Goal: Task Accomplishment & Management: Use online tool/utility

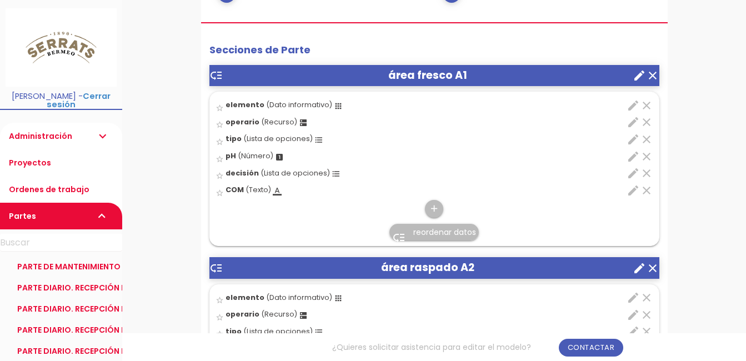
scroll to position [444, 0]
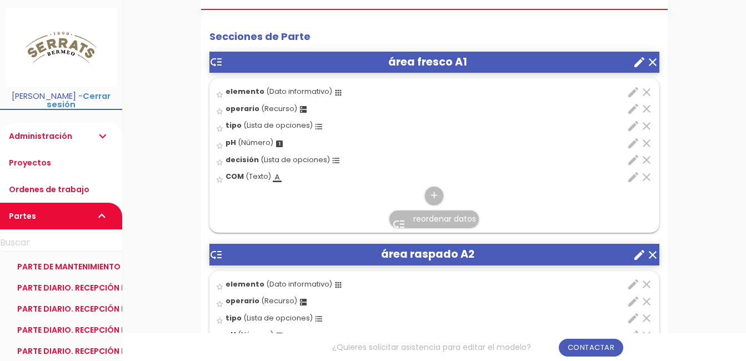
click at [635, 109] on icon "edit" at bounding box center [632, 108] width 13 height 13
select select "1948"
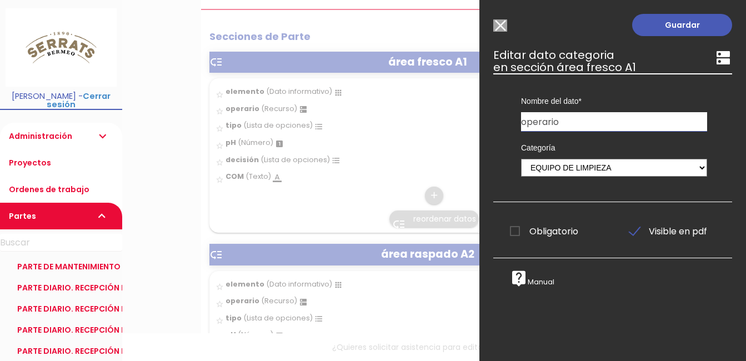
click at [501, 24] on input "Modelo sin Ordenes de trabajo" at bounding box center [500, 25] width 14 height 12
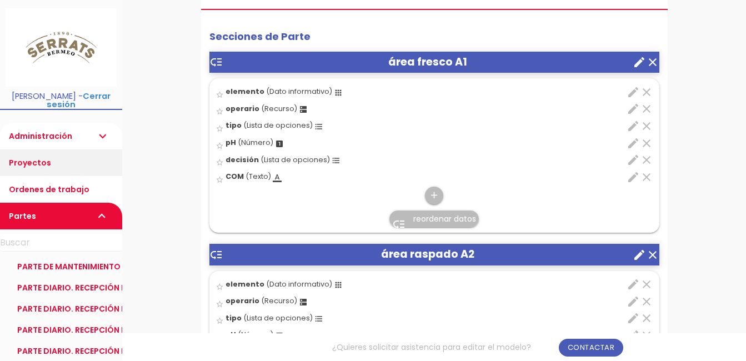
click at [49, 153] on link "Proyectos" at bounding box center [61, 162] width 122 height 27
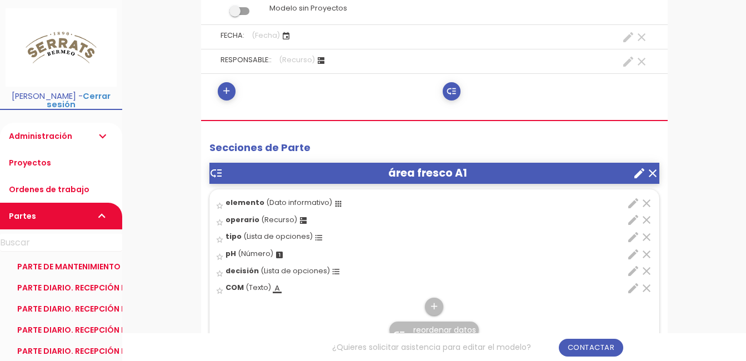
scroll to position [389, 0]
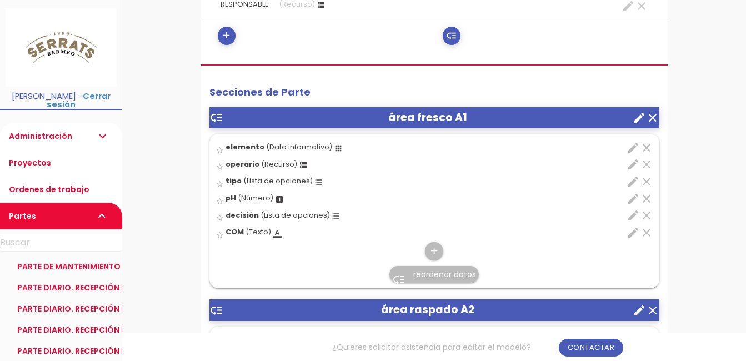
click at [631, 144] on icon "edit" at bounding box center [632, 147] width 13 height 13
select select "2153"
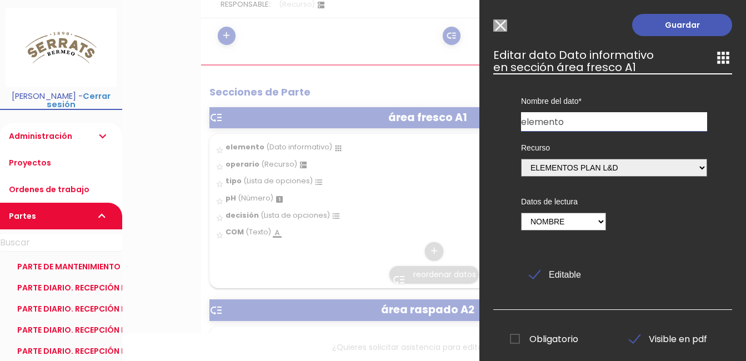
click at [574, 123] on input "elemento" at bounding box center [614, 121] width 186 height 19
click at [503, 27] on input "Modelo sin Ordenes de trabajo" at bounding box center [500, 25] width 14 height 12
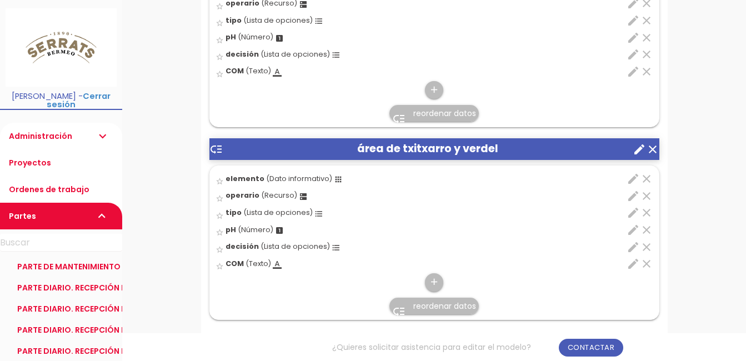
scroll to position [1721, 0]
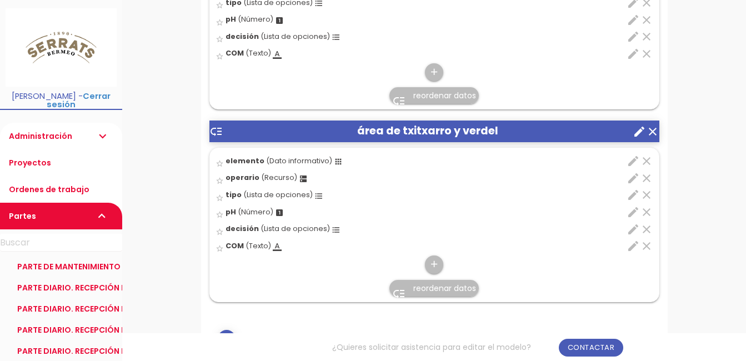
click at [65, 130] on link "Administración expand_more" at bounding box center [61, 136] width 122 height 27
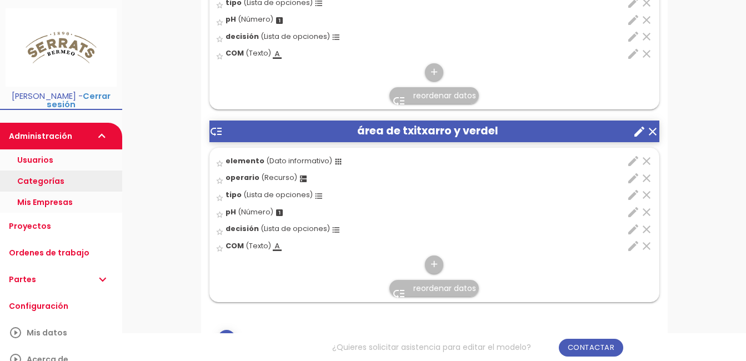
click at [59, 173] on link "Categorías" at bounding box center [61, 180] width 122 height 21
